Goal: Check status: Check status

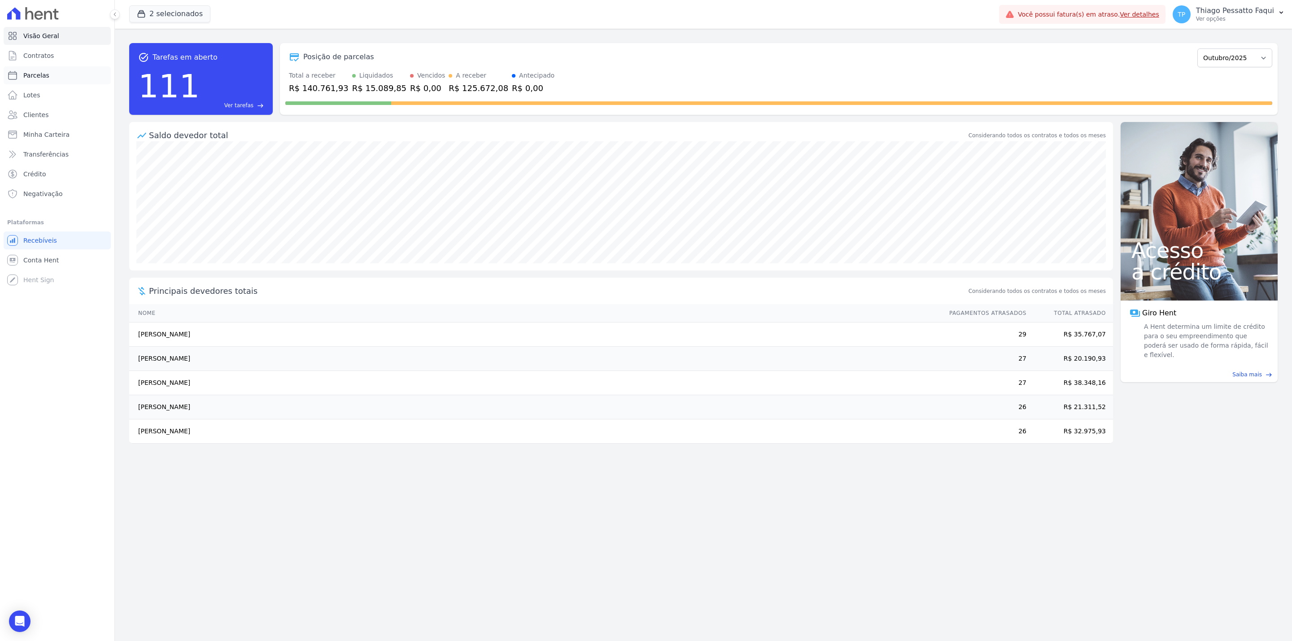
click at [50, 79] on link "Parcelas" at bounding box center [57, 75] width 107 height 18
select select
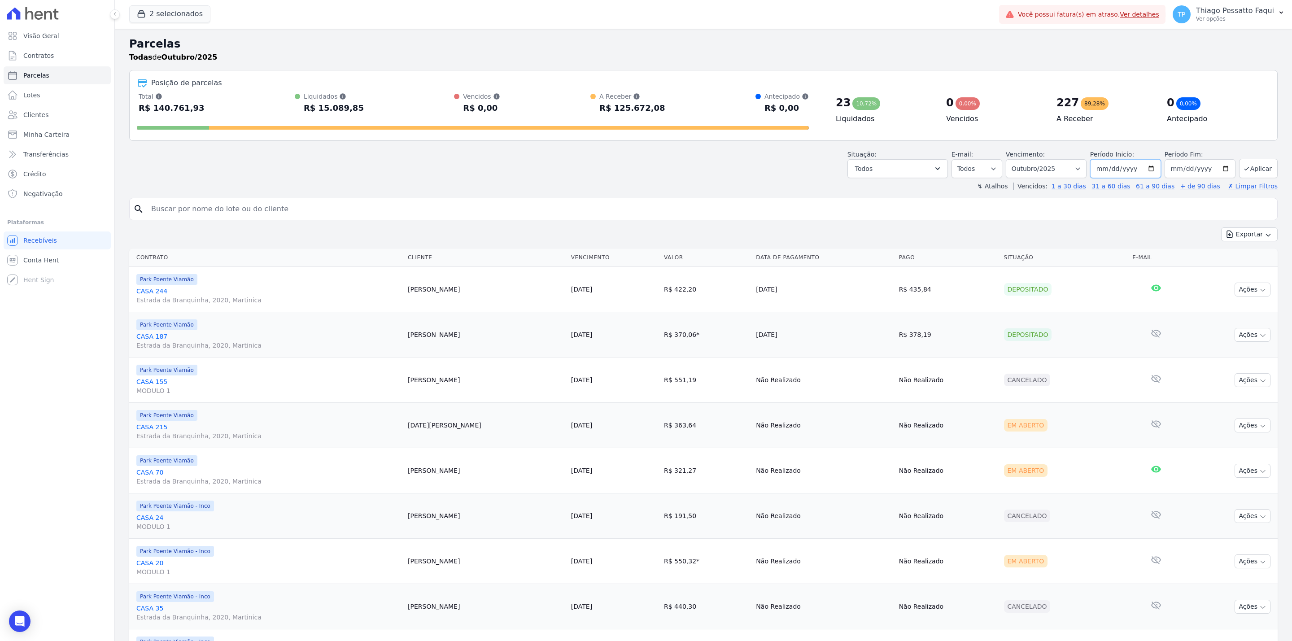
click at [1112, 172] on input "2025-10-01" at bounding box center [1125, 168] width 71 height 19
click at [859, 167] on span "Todos" at bounding box center [864, 168] width 18 height 11
click at [983, 163] on select "Todos Lido Não-lido" at bounding box center [977, 168] width 51 height 19
click at [1038, 163] on select "Filtrar por período ──────── Todos os meses Novembro/2022 Dezembro/2022 Janeiro…" at bounding box center [1046, 168] width 81 height 19
select select "all"
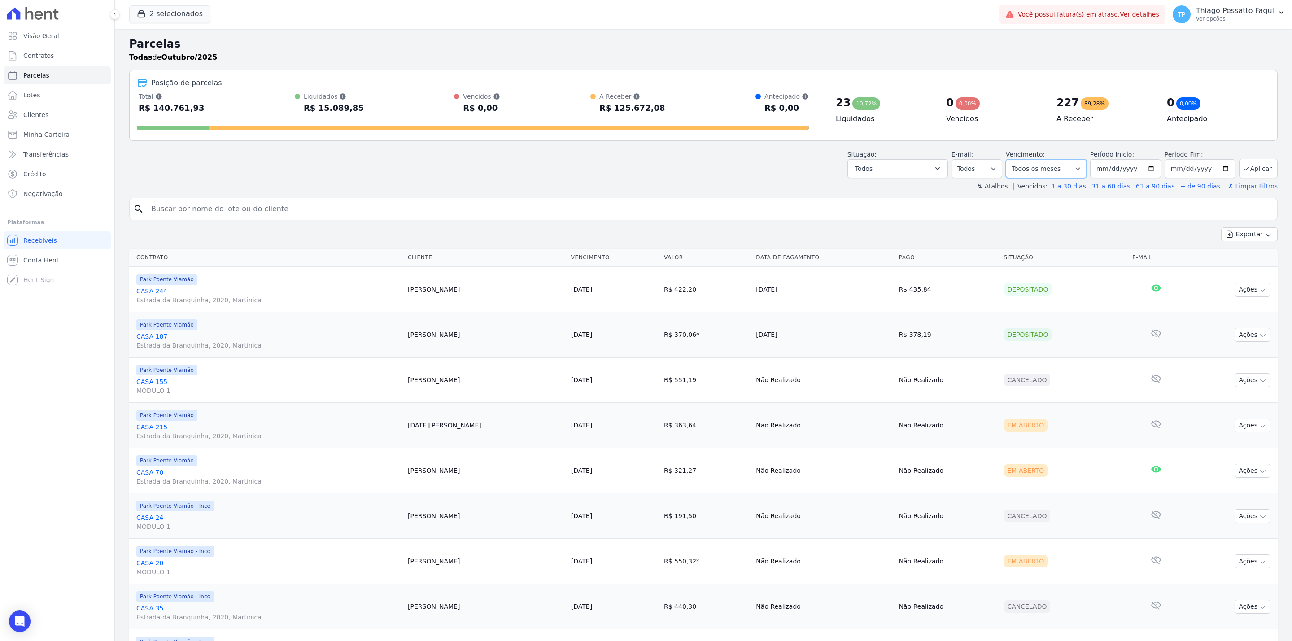
click at [1007, 159] on select "Filtrar por período ──────── Todos os meses Novembro/2022 Dezembro/2022 Janeiro…" at bounding box center [1046, 168] width 81 height 19
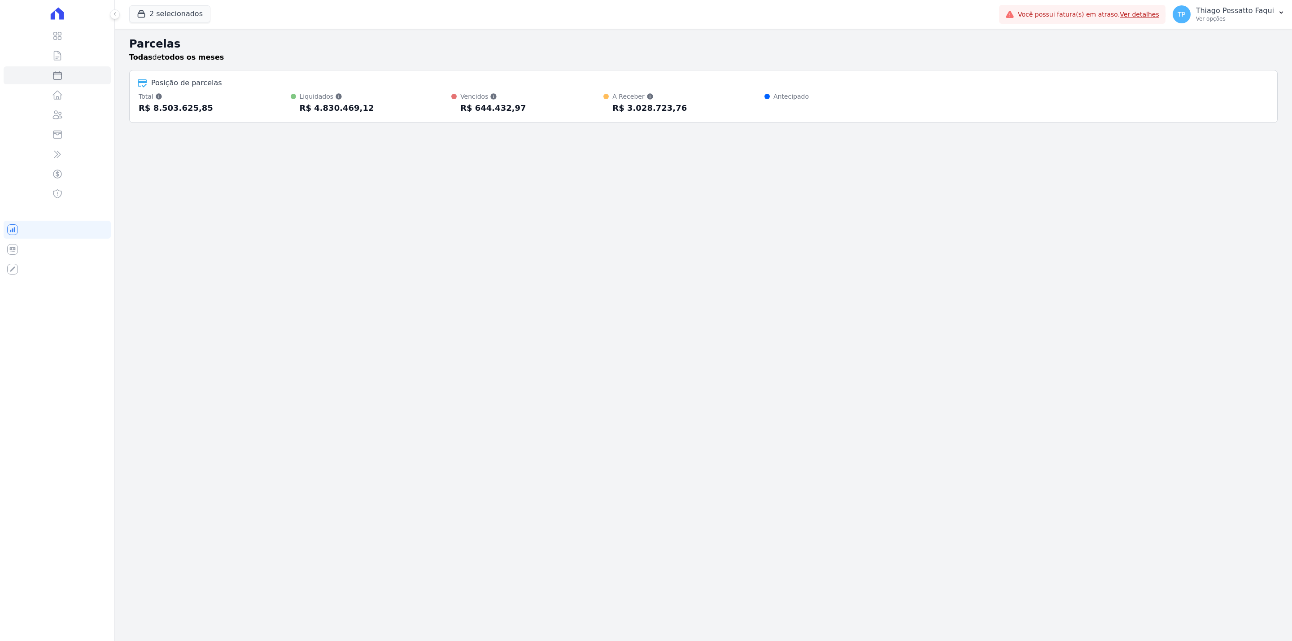
select select
